Goal: Navigation & Orientation: Understand site structure

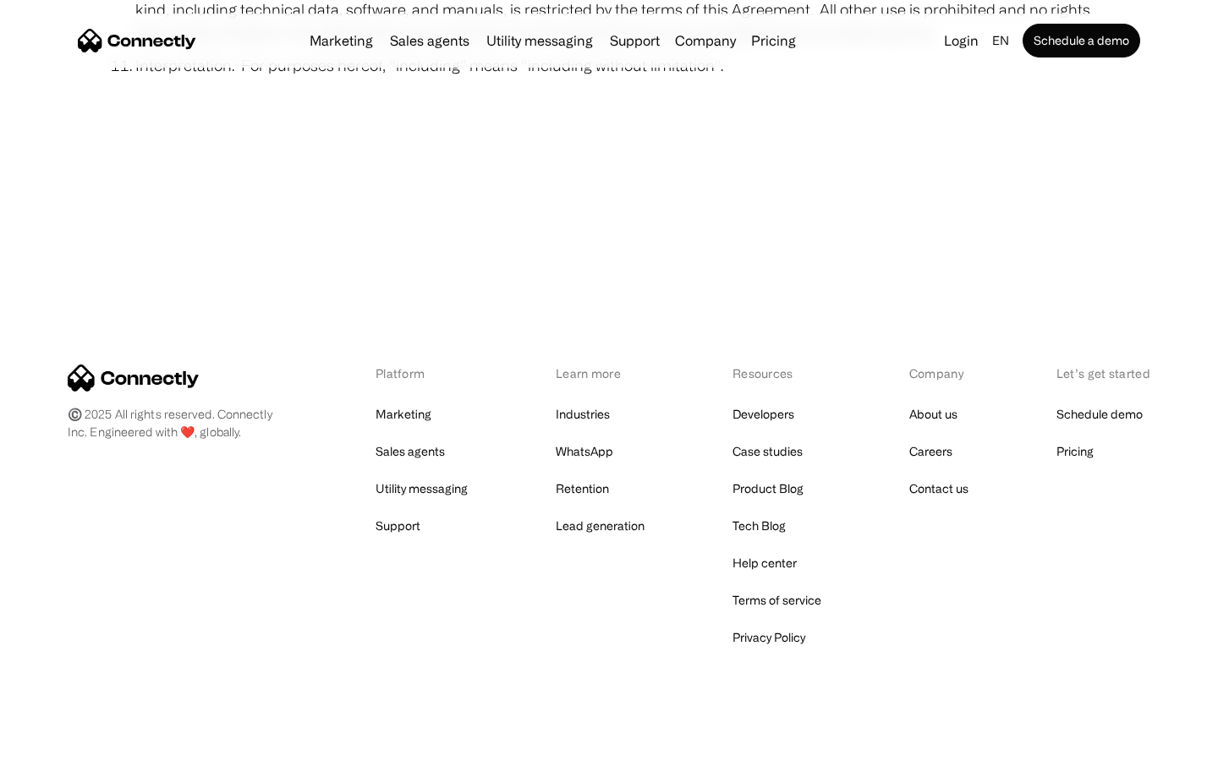
scroll to position [6213, 0]
